Goal: Task Accomplishment & Management: Complete application form

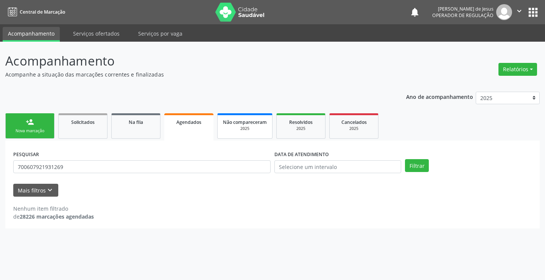
click at [247, 126] on div "2025" at bounding box center [245, 129] width 44 height 6
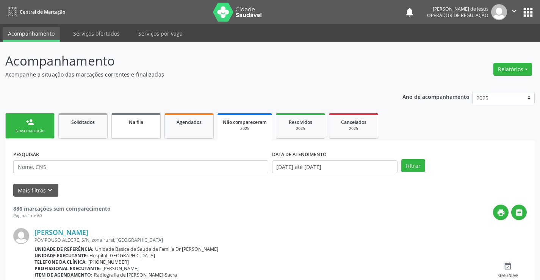
click at [145, 130] on link "Na fila" at bounding box center [135, 125] width 49 height 25
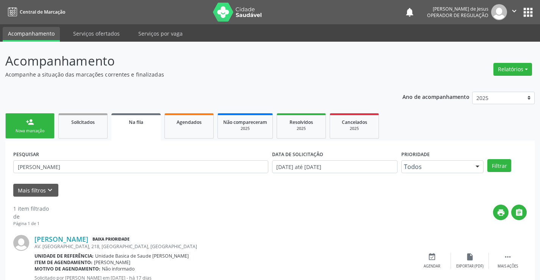
click at [145, 130] on link "Na fila" at bounding box center [135, 126] width 49 height 27
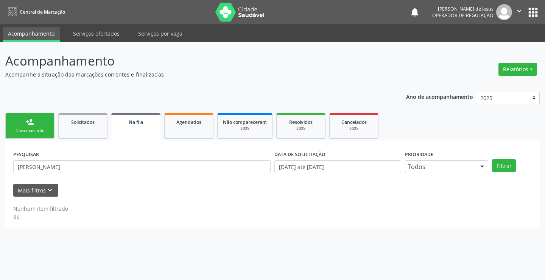
click at [145, 130] on link "Na fila" at bounding box center [135, 126] width 49 height 27
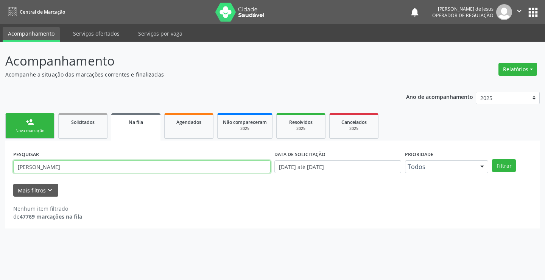
click at [116, 167] on input "[PERSON_NAME]" at bounding box center [142, 166] width 258 height 13
click at [95, 123] on div "Solicitados" at bounding box center [83, 122] width 38 height 8
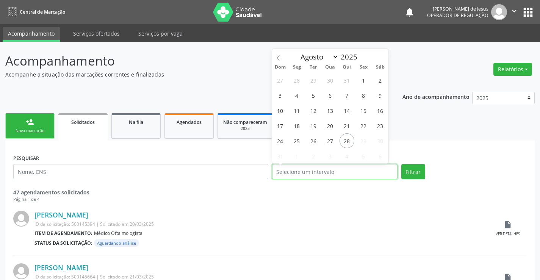
click at [297, 168] on input "text" at bounding box center [334, 171] width 125 height 15
click at [235, 170] on input "text" at bounding box center [140, 171] width 255 height 15
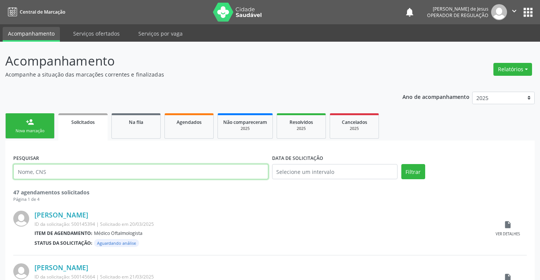
click at [234, 170] on input "text" at bounding box center [140, 171] width 255 height 15
click at [231, 169] on input "text" at bounding box center [140, 171] width 255 height 15
click at [34, 37] on link "Acompanhamento" at bounding box center [31, 34] width 57 height 15
click at [21, 127] on link "person_add Nova marcação" at bounding box center [29, 125] width 49 height 25
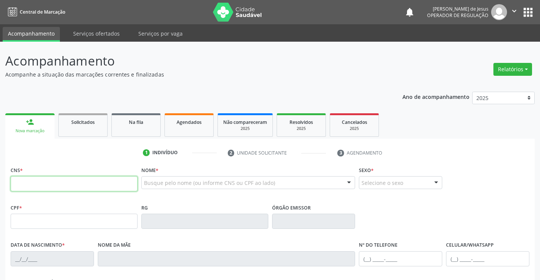
click at [27, 186] on input "text" at bounding box center [74, 183] width 127 height 15
type input "700 8064 3696 7483"
type input "[DATE]"
type input "[PERSON_NAME]"
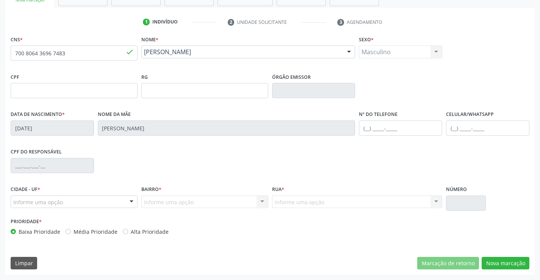
scroll to position [130, 0]
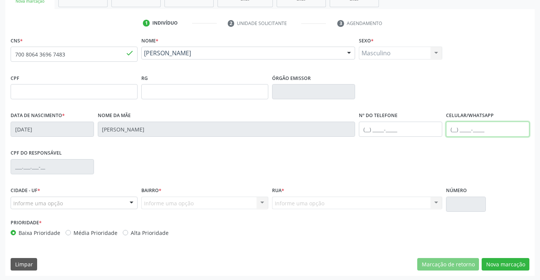
click at [455, 128] on input "text" at bounding box center [487, 129] width 83 height 15
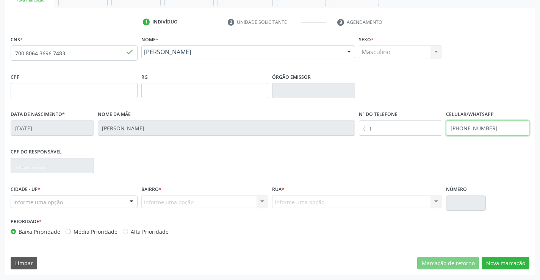
type input "[PHONE_NUMBER]"
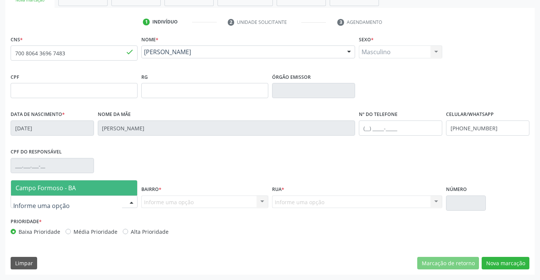
click at [131, 199] on div at bounding box center [131, 202] width 11 height 13
click at [71, 187] on span "Campo Formoso - BA" at bounding box center [46, 188] width 60 height 8
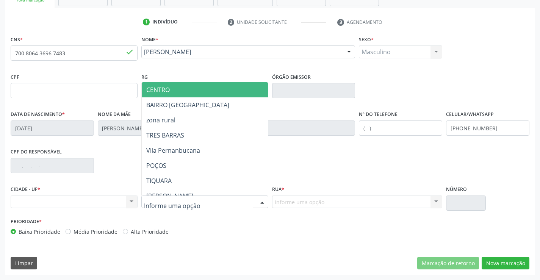
click at [260, 202] on div at bounding box center [261, 202] width 11 height 13
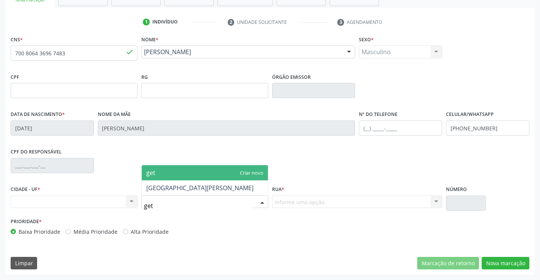
type input "getu"
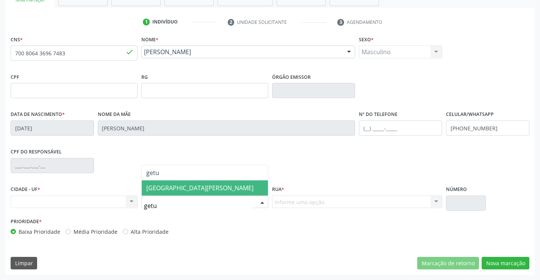
click at [220, 186] on span "[GEOGRAPHIC_DATA][PERSON_NAME]" at bounding box center [199, 188] width 107 height 8
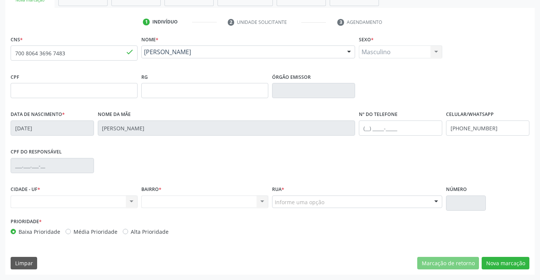
click at [131, 201] on div "Nenhum resultado encontrado para: " " Não há nenhuma opção para ser exibida." at bounding box center [74, 201] width 127 height 13
click at [402, 131] on input "text" at bounding box center [400, 127] width 83 height 15
click at [129, 201] on div "Nenhum resultado encontrado para: " " Não há nenhuma opção para ser exibida." at bounding box center [74, 201] width 127 height 13
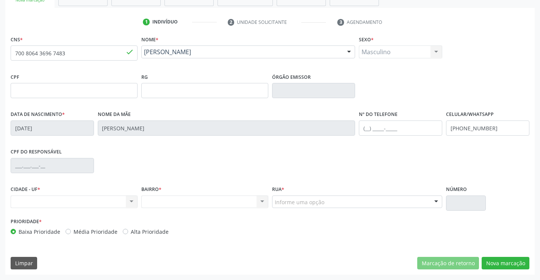
click at [134, 201] on div "Nenhum resultado encontrado para: " " Não há nenhuma opção para ser exibida." at bounding box center [74, 201] width 127 height 13
click at [133, 200] on div "Nenhum resultado encontrado para: " " Não há nenhuma opção para ser exibida." at bounding box center [74, 201] width 127 height 13
click at [263, 203] on div "Nenhum resultado encontrado para: " " Não há nenhuma opção para ser exibida." at bounding box center [204, 201] width 127 height 13
